Goal: Find specific page/section: Find specific page/section

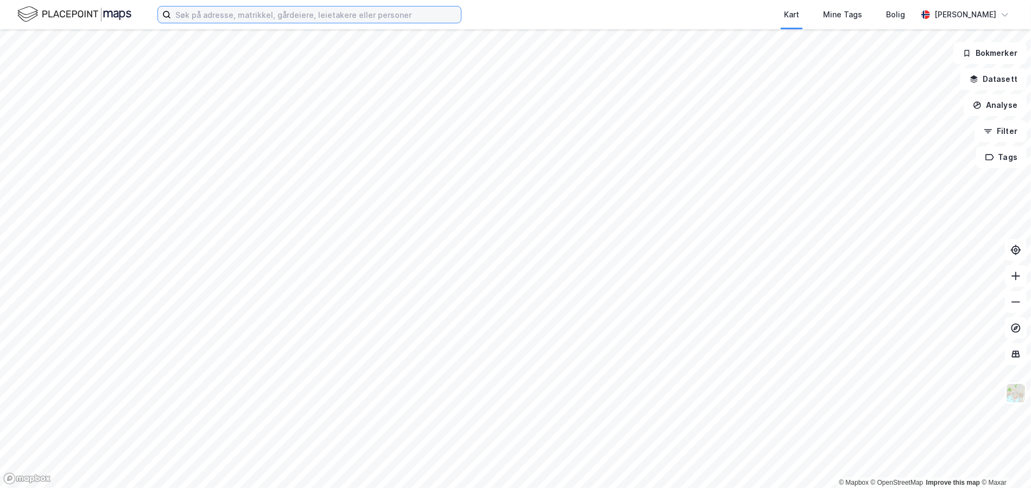
click at [303, 16] on input at bounding box center [316, 15] width 290 height 16
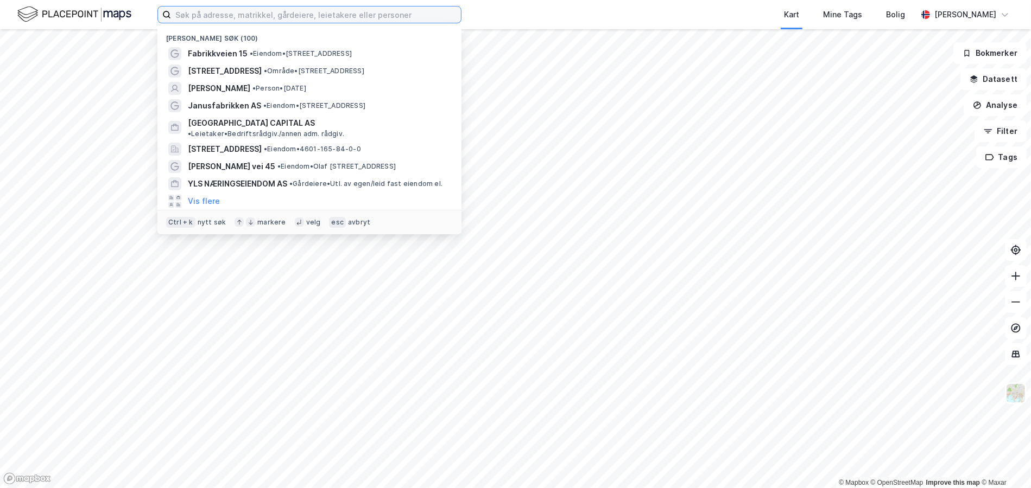
paste input "[STREET_ADDRESS]"
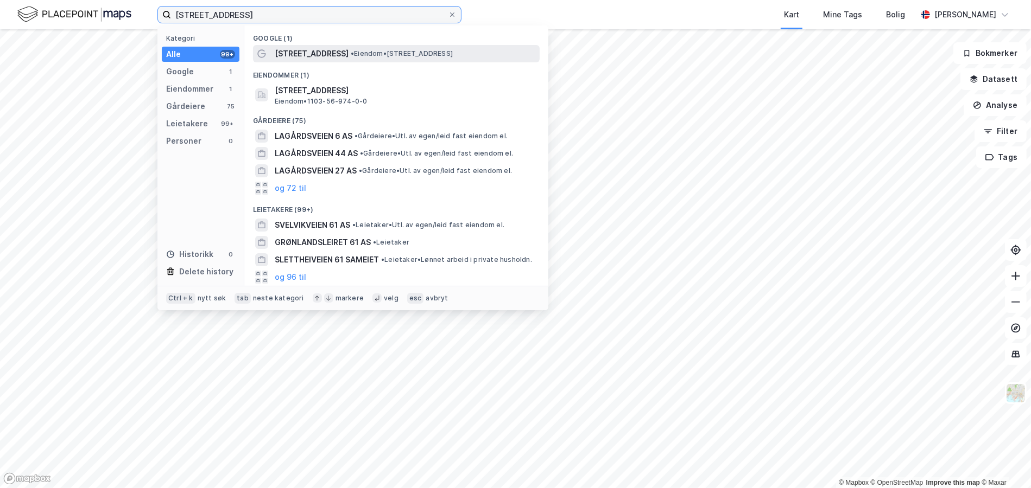
type input "[STREET_ADDRESS]"
click at [351, 55] on span "•" at bounding box center [352, 53] width 3 height 8
